Goal: Task Accomplishment & Management: Use online tool/utility

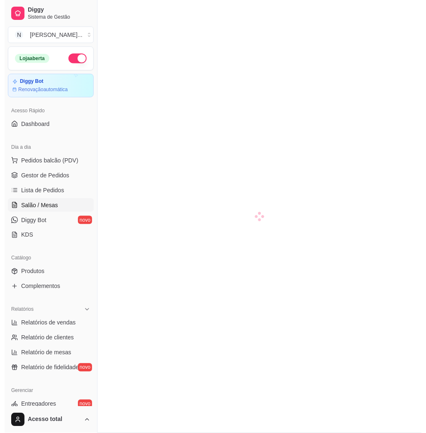
scroll to position [0, 73]
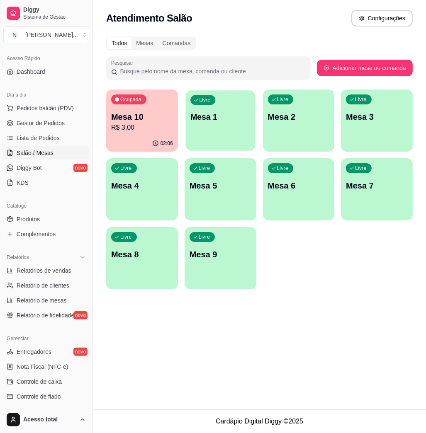
click at [195, 134] on div "Livre Mesa 1" at bounding box center [220, 115] width 70 height 51
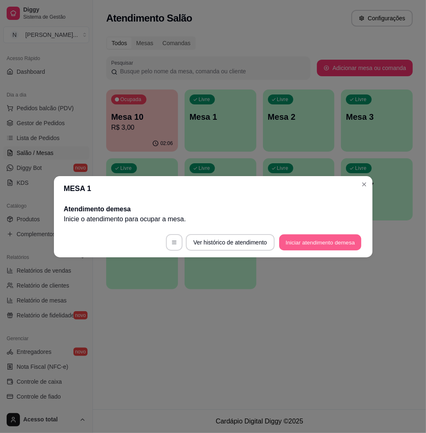
click at [314, 242] on button "Iniciar atendimento de mesa" at bounding box center [320, 242] width 82 height 16
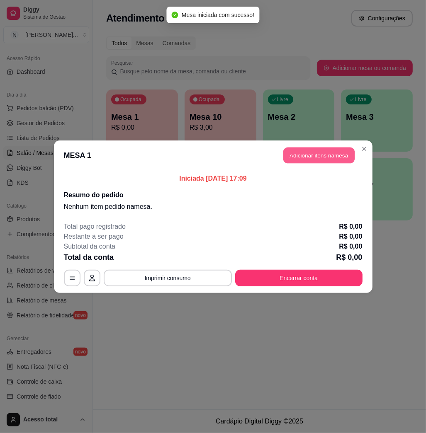
click at [326, 157] on button "Adicionar itens na mesa" at bounding box center [318, 155] width 71 height 16
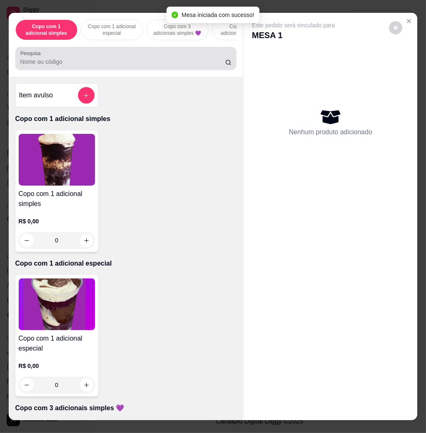
click at [180, 67] on div at bounding box center [125, 58] width 211 height 17
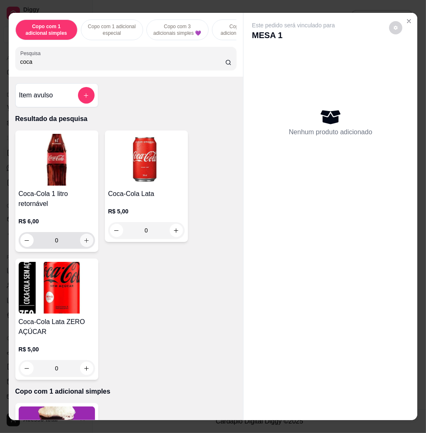
type input "coca"
click at [83, 244] on icon "increase-product-quantity" at bounding box center [86, 241] width 6 height 6
type input "1"
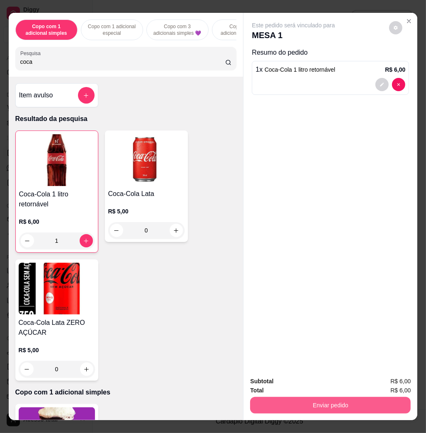
click at [301, 397] on button "Enviar pedido" at bounding box center [330, 405] width 160 height 17
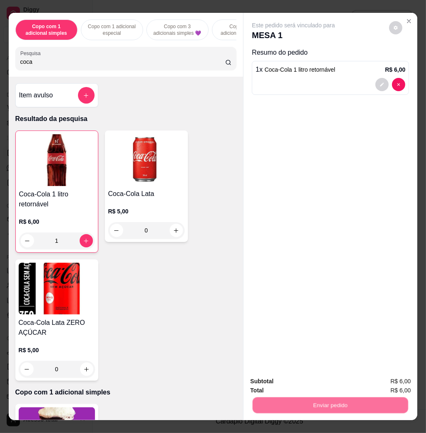
click at [299, 385] on button "Não registrar e enviar pedido" at bounding box center [302, 381] width 86 height 16
